Goal: Navigation & Orientation: Find specific page/section

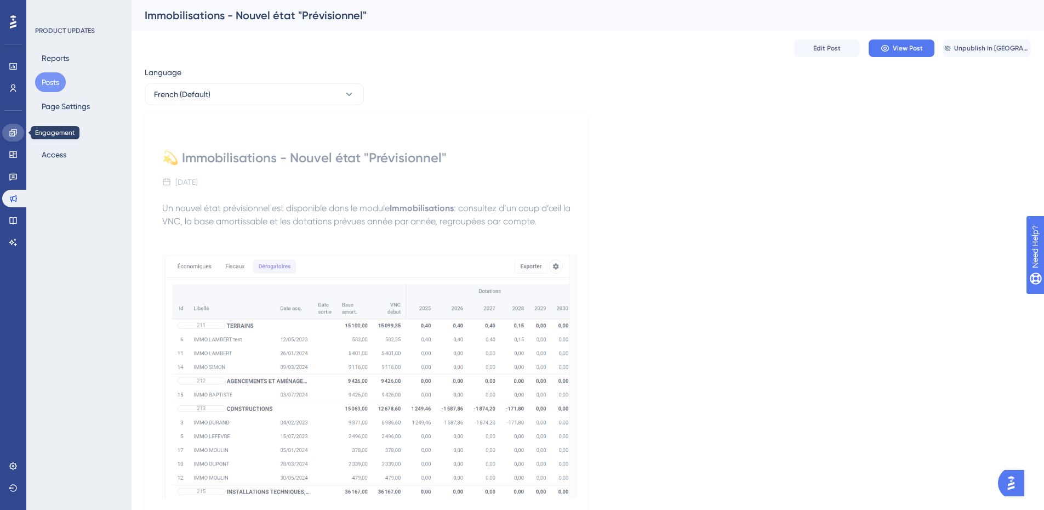
click at [10, 131] on icon at bounding box center [12, 132] width 7 height 7
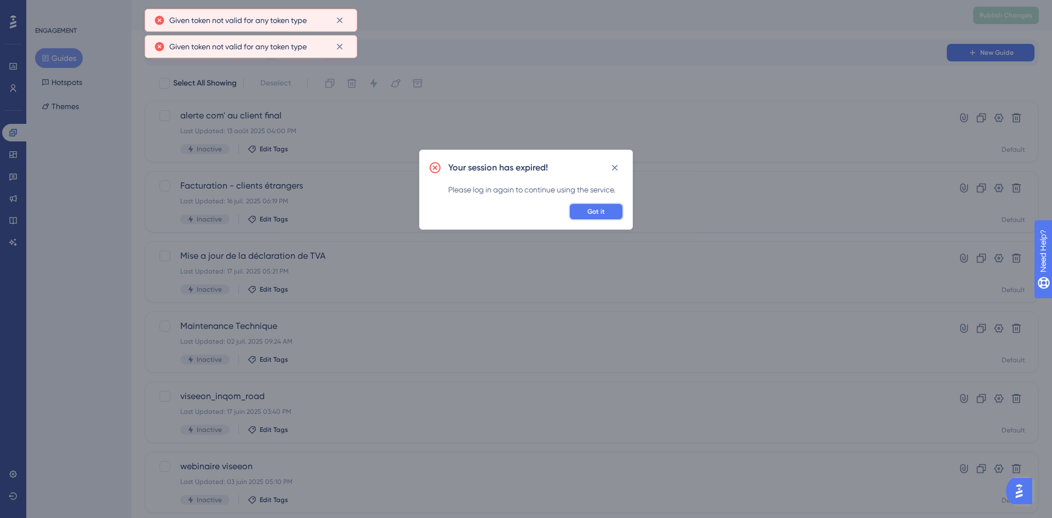
click at [594, 208] on span "Got it" at bounding box center [596, 211] width 18 height 9
